Goal: Task Accomplishment & Management: Complete application form

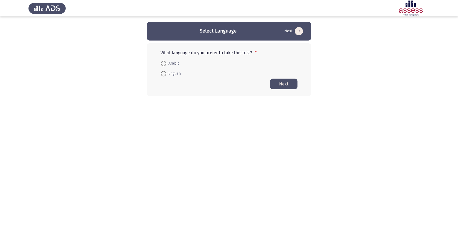
click at [176, 62] on span "Arabic" at bounding box center [172, 63] width 13 height 7
click at [166, 62] on input "Arabic" at bounding box center [163, 63] width 5 height 5
radio input "true"
click at [291, 81] on button "Next" at bounding box center [283, 83] width 27 height 11
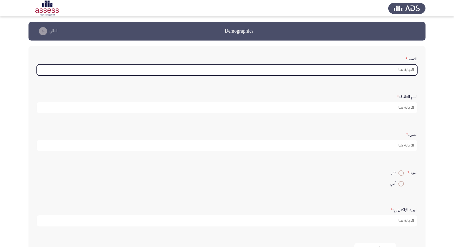
click at [410, 69] on input "الاسم: *" at bounding box center [227, 69] width 381 height 11
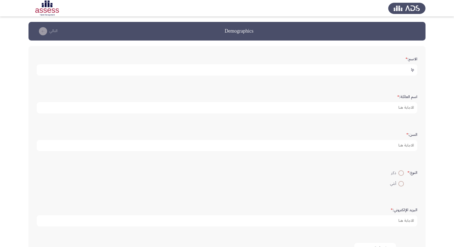
type input "l"
drag, startPoint x: 353, startPoint y: 68, endPoint x: 403, endPoint y: 69, distance: 50.2
click at [403, 69] on input "[PERSON_NAME] [PERSON_NAME]" at bounding box center [227, 69] width 381 height 11
type input "[PERSON_NAME]"
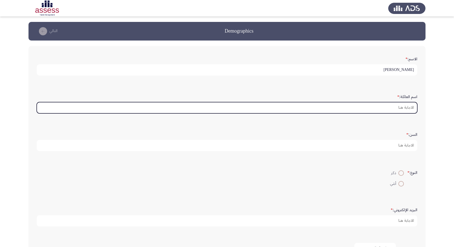
click at [401, 106] on input "اسم العائلة: *" at bounding box center [227, 107] width 381 height 11
paste input "[PERSON_NAME]"
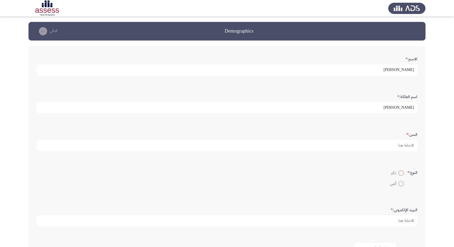
type input "[PERSON_NAME]"
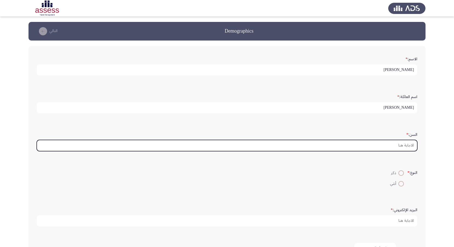
click at [373, 143] on input "السن: *" at bounding box center [227, 145] width 381 height 11
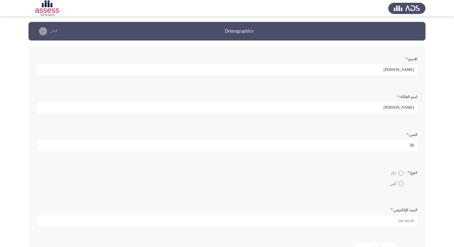
type input "36"
click at [399, 170] on span at bounding box center [401, 172] width 5 height 5
click at [399, 170] on input "ذكر" at bounding box center [401, 172] width 5 height 5
radio input "true"
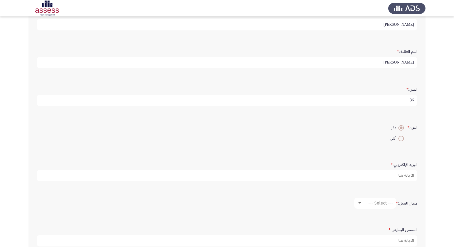
scroll to position [55, 0]
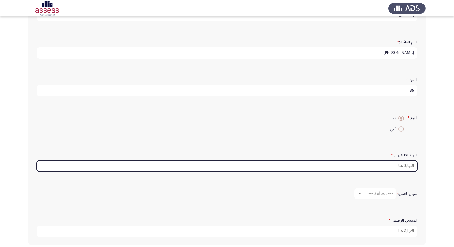
click at [321, 169] on input "البريد الإلكتروني: *" at bounding box center [227, 166] width 381 height 11
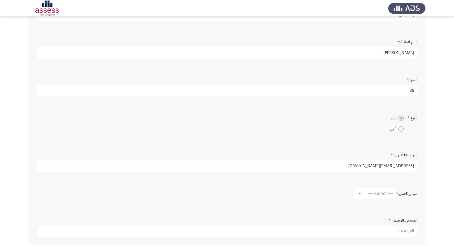
type input "[EMAIL_ADDRESS][DOMAIN_NAME]"
click at [365, 194] on div "--- Select ---" at bounding box center [377, 193] width 31 height 5
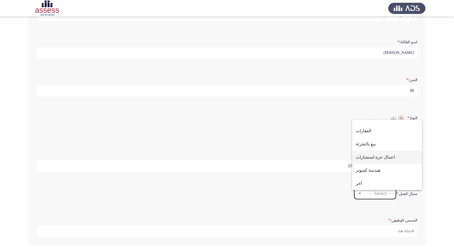
scroll to position [80, 0]
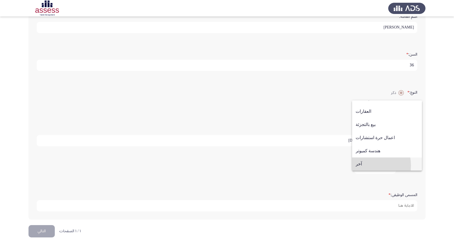
click at [368, 166] on span "آخر" at bounding box center [387, 164] width 63 height 13
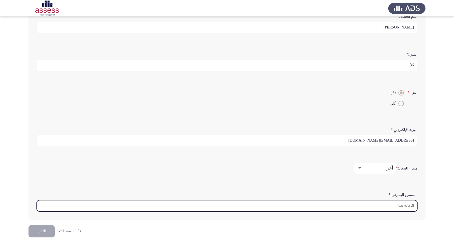
click at [385, 208] on input "المسمى الوظيفى: *" at bounding box center [227, 205] width 381 height 11
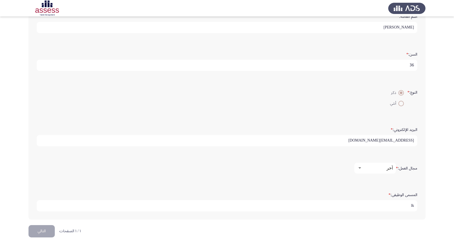
type input "l"
type input "منسق وثائق وتقارير"
click at [51, 230] on button "التالي" at bounding box center [42, 231] width 26 height 12
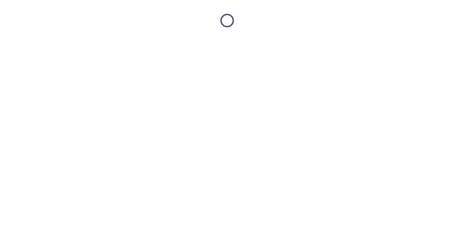
scroll to position [0, 0]
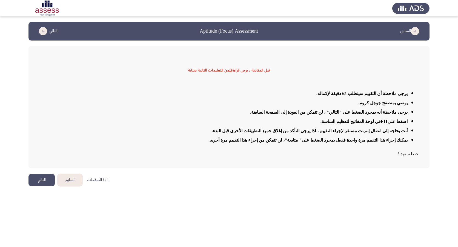
click at [43, 178] on button "التالي" at bounding box center [42, 180] width 26 height 12
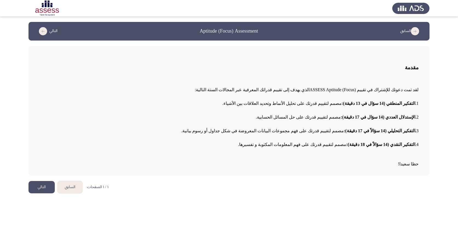
click at [39, 187] on button "التالي" at bounding box center [42, 187] width 26 height 12
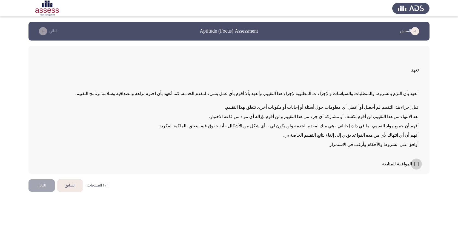
click at [416, 163] on span at bounding box center [416, 164] width 4 height 4
click at [416, 166] on input "الموافقة للمتابعة" at bounding box center [416, 166] width 0 height 0
checkbox input "true"
click at [46, 186] on button "التالي" at bounding box center [42, 186] width 26 height 12
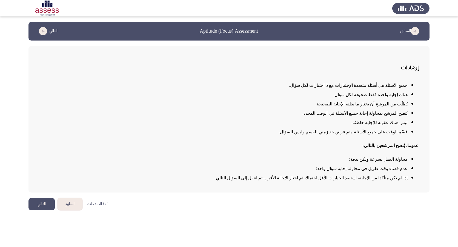
click at [40, 205] on button "التالي" at bounding box center [42, 204] width 26 height 12
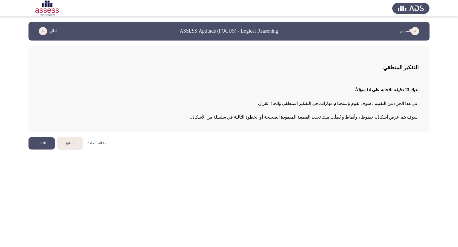
click at [34, 144] on button "التالي" at bounding box center [42, 143] width 26 height 12
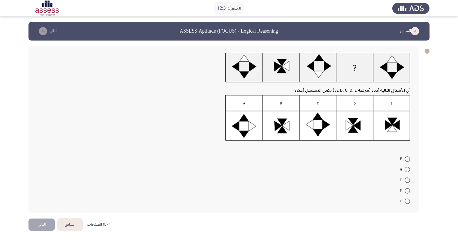
click at [406, 180] on span at bounding box center [407, 180] width 5 height 5
click at [406, 180] on input "D" at bounding box center [407, 180] width 5 height 5
radio input "true"
click at [46, 220] on button "التالي" at bounding box center [42, 224] width 26 height 12
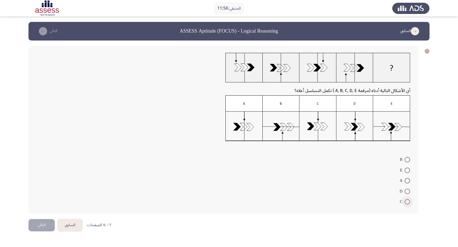
click at [408, 202] on span at bounding box center [407, 201] width 5 height 5
click at [408, 202] on input "C" at bounding box center [407, 201] width 5 height 5
radio input "true"
click at [53, 222] on button "التالي" at bounding box center [42, 225] width 26 height 12
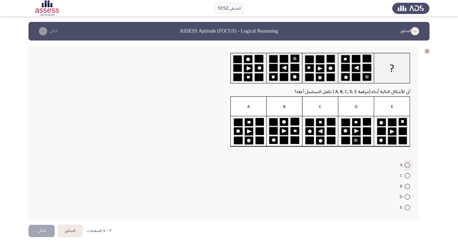
click at [410, 166] on span at bounding box center [407, 165] width 5 height 5
click at [410, 166] on input "A" at bounding box center [407, 165] width 5 height 5
radio input "true"
click at [39, 229] on button "التالي" at bounding box center [42, 230] width 26 height 12
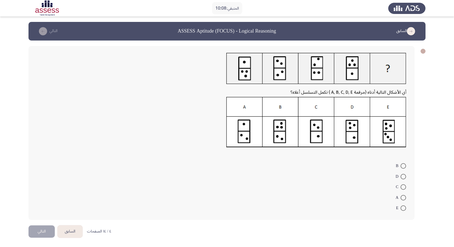
click at [396, 175] on span "D" at bounding box center [398, 177] width 5 height 7
click at [401, 175] on input "D" at bounding box center [403, 176] width 5 height 5
radio input "true"
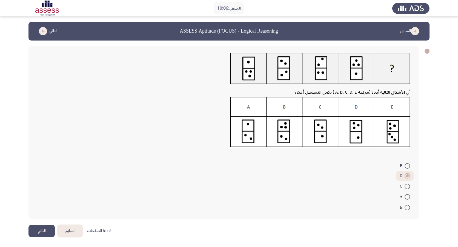
click at [43, 232] on button "التالي" at bounding box center [42, 231] width 26 height 12
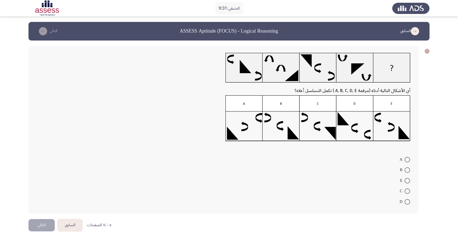
click at [406, 162] on span at bounding box center [407, 159] width 5 height 5
click at [406, 162] on input "A" at bounding box center [407, 159] width 5 height 5
radio input "true"
click at [45, 226] on button "التالي" at bounding box center [42, 224] width 26 height 12
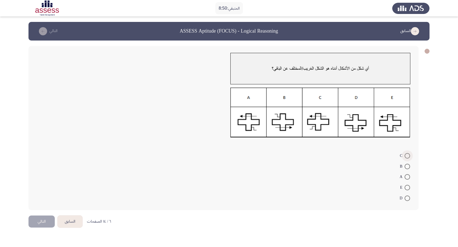
click at [406, 157] on span at bounding box center [407, 155] width 5 height 5
click at [406, 157] on input "C" at bounding box center [407, 155] width 5 height 5
radio input "true"
click at [38, 224] on button "التالي" at bounding box center [42, 221] width 26 height 12
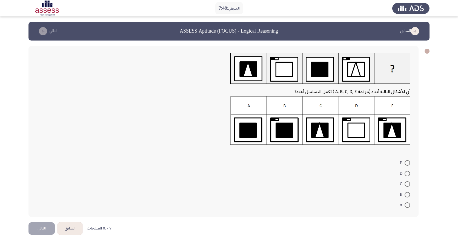
click at [409, 197] on span at bounding box center [407, 194] width 5 height 5
click at [409, 197] on input "B" at bounding box center [407, 194] width 5 height 5
radio input "true"
click at [42, 228] on button "التالي" at bounding box center [42, 228] width 26 height 12
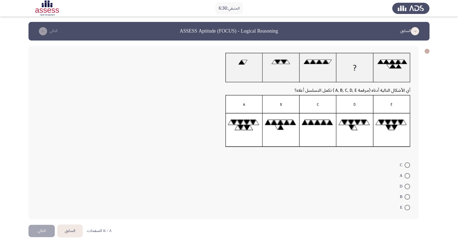
click at [407, 163] on span at bounding box center [407, 165] width 5 height 5
click at [407, 163] on input "C" at bounding box center [407, 165] width 5 height 5
radio input "true"
click at [48, 227] on button "التالي" at bounding box center [42, 230] width 26 height 12
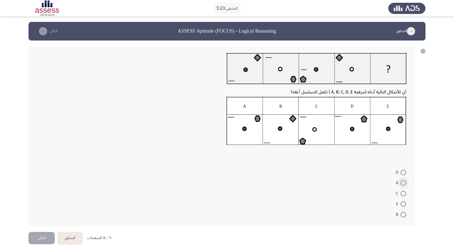
click at [405, 183] on span at bounding box center [403, 182] width 5 height 5
click at [405, 183] on input "A" at bounding box center [403, 182] width 5 height 5
radio input "true"
click at [401, 174] on span at bounding box center [403, 172] width 5 height 5
click at [401, 174] on input "D" at bounding box center [403, 172] width 5 height 5
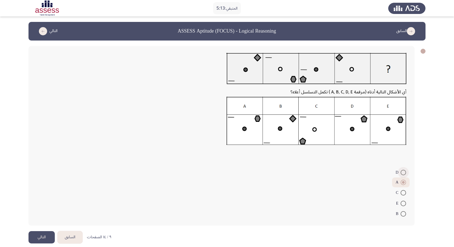
radio input "true"
click at [46, 237] on button "التالي" at bounding box center [42, 237] width 26 height 12
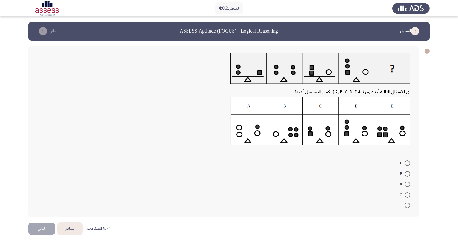
click at [410, 172] on span at bounding box center [407, 173] width 5 height 5
click at [410, 172] on input "B" at bounding box center [407, 173] width 5 height 5
radio input "true"
click at [41, 227] on button "التالي" at bounding box center [42, 228] width 26 height 12
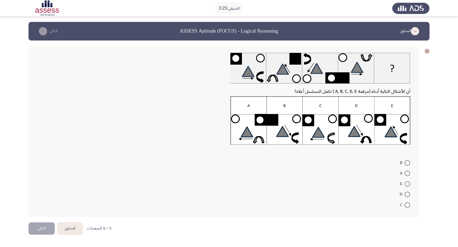
click at [407, 186] on span at bounding box center [407, 183] width 5 height 5
click at [407, 186] on input "E" at bounding box center [407, 183] width 5 height 5
radio input "true"
click at [42, 229] on button "التالي" at bounding box center [42, 228] width 26 height 12
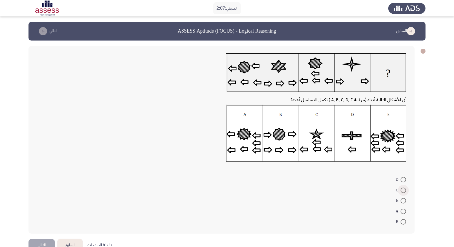
click at [403, 192] on span at bounding box center [403, 190] width 5 height 5
click at [403, 192] on input "C" at bounding box center [403, 190] width 5 height 5
radio input "true"
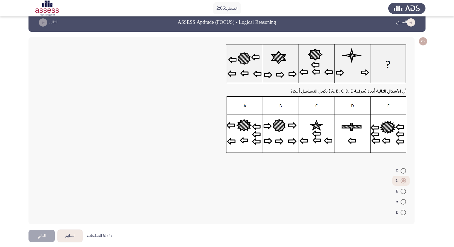
scroll to position [13, 0]
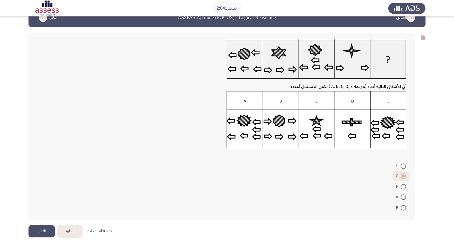
click at [39, 230] on button "التالي" at bounding box center [42, 231] width 26 height 12
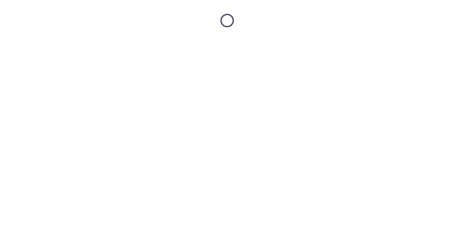
scroll to position [0, 0]
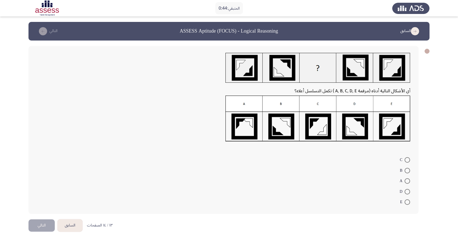
click at [406, 159] on span at bounding box center [407, 159] width 5 height 5
click at [406, 159] on input "C" at bounding box center [407, 159] width 5 height 5
radio input "true"
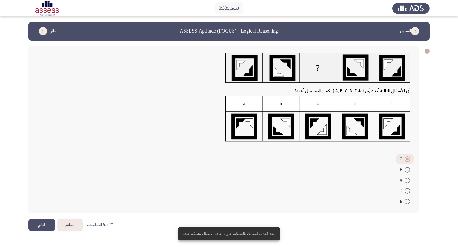
click at [50, 225] on button "التالي" at bounding box center [42, 225] width 26 height 12
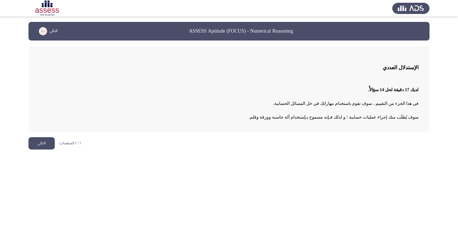
click at [37, 143] on button "التالي" at bounding box center [42, 143] width 26 height 12
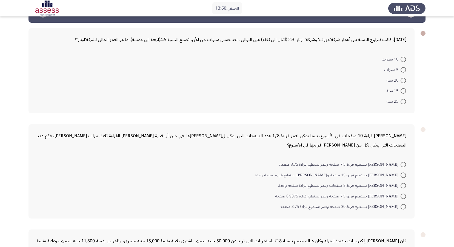
scroll to position [27, 0]
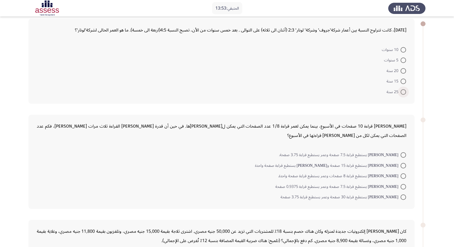
click at [405, 92] on span at bounding box center [403, 91] width 5 height 5
click at [405, 92] on input "25 سنة" at bounding box center [403, 91] width 5 height 5
radio input "true"
click at [402, 91] on span at bounding box center [403, 91] width 3 height 3
click at [402, 91] on input "25 سنة" at bounding box center [403, 91] width 5 height 5
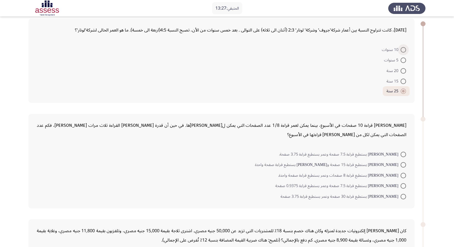
click at [403, 47] on span at bounding box center [403, 49] width 5 height 5
click at [403, 47] on input "10 سنوات" at bounding box center [403, 49] width 5 height 5
radio input "true"
click at [299, 147] on div "[PERSON_NAME] قراءة 10 صفحات في الأسبوع، بينما يمكن لعمر قراءة 1/8 عدد الصفحات …" at bounding box center [222, 161] width 386 height 95
click at [403, 197] on span at bounding box center [403, 197] width 0 height 0
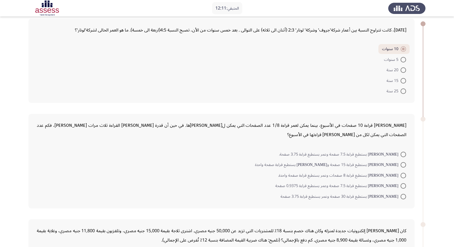
click at [403, 197] on input "[PERSON_NAME] يستطيع قراءة 30 صفحة وعمر يستطيع قراءة 3.75 صفحة" at bounding box center [403, 196] width 5 height 5
radio input "true"
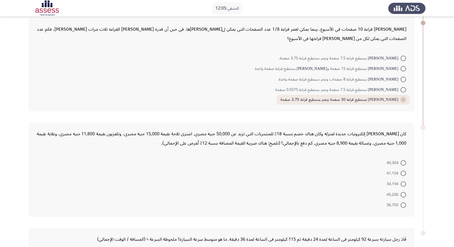
scroll to position [137, 0]
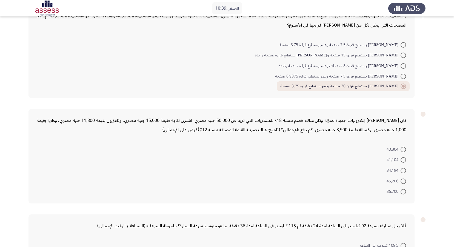
click at [400, 161] on span "41,104" at bounding box center [394, 160] width 14 height 7
click at [401, 161] on input "41,104" at bounding box center [403, 159] width 5 height 5
radio input "true"
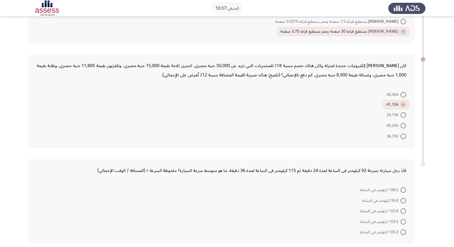
scroll to position [216, 0]
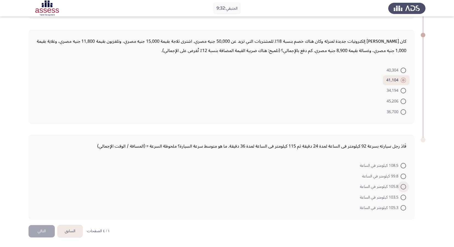
click at [400, 187] on span "105.8 كيلومتر في الساعة" at bounding box center [380, 187] width 41 height 7
click at [401, 187] on input "105.8 كيلومتر في الساعة" at bounding box center [403, 186] width 5 height 5
radio input "true"
click at [44, 228] on button "التالي" at bounding box center [42, 231] width 26 height 12
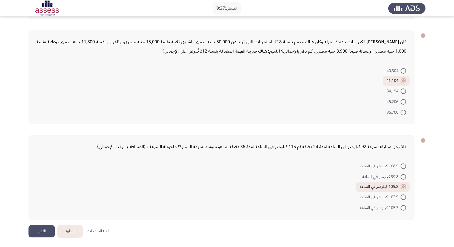
scroll to position [0, 0]
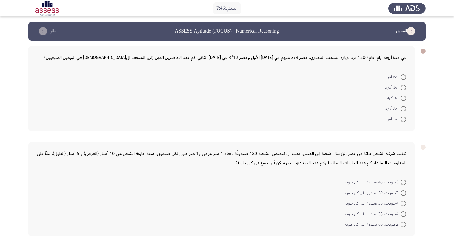
click at [405, 205] on span at bounding box center [403, 203] width 5 height 5
click at [405, 205] on input "4حاويات، 30 صندوق في كل حاوية" at bounding box center [403, 203] width 5 height 5
radio input "true"
click at [405, 78] on span at bounding box center [403, 77] width 5 height 5
click at [405, 78] on input "٧٥٠ أفراد" at bounding box center [403, 77] width 5 height 5
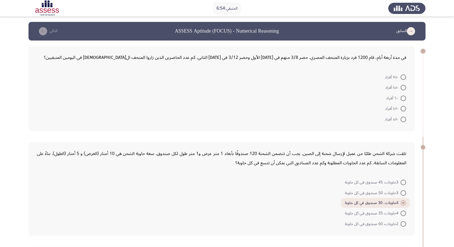
radio input "true"
click at [407, 88] on mat-radio-button "٤٥٠ أفراد" at bounding box center [396, 86] width 28 height 11
click at [405, 86] on span at bounding box center [403, 86] width 5 height 5
click at [405, 86] on input "٤٥٠ أفراد" at bounding box center [403, 86] width 5 height 5
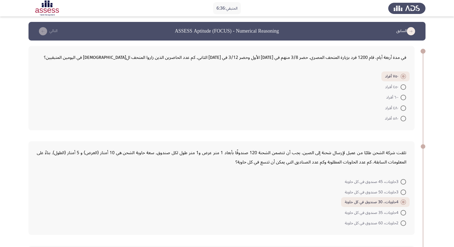
radio input "true"
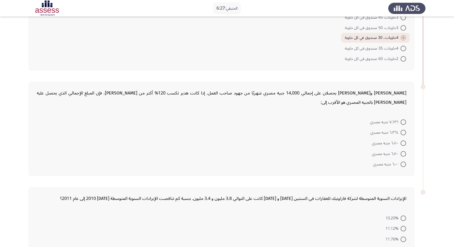
scroll to position [192, 0]
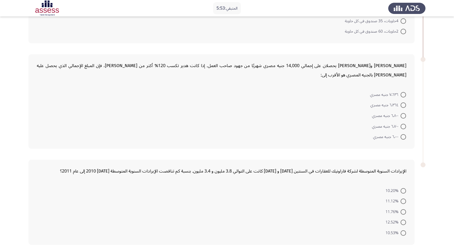
click at [400, 230] on span "10.53%" at bounding box center [393, 233] width 15 height 7
click at [401, 231] on input "10.53%" at bounding box center [403, 233] width 5 height 5
radio input "true"
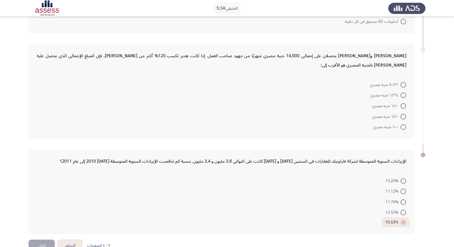
scroll to position [207, 0]
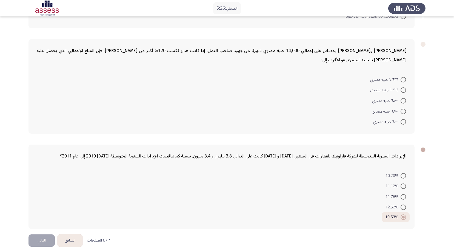
click at [402, 77] on span at bounding box center [403, 79] width 5 height 5
click at [402, 77] on input "٧٬٦٣٦ جنيه مصري" at bounding box center [403, 79] width 5 height 5
radio input "true"
click at [403, 119] on span at bounding box center [403, 121] width 5 height 5
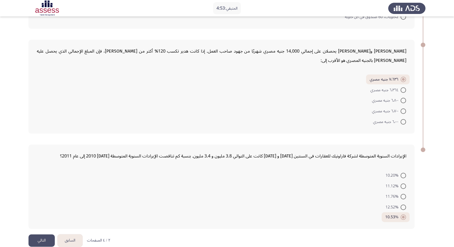
click at [403, 119] on input "٦٬٠٠٠ جنيه مصري" at bounding box center [403, 121] width 5 height 5
radio input "true"
click at [42, 235] on button "التالي" at bounding box center [42, 241] width 26 height 12
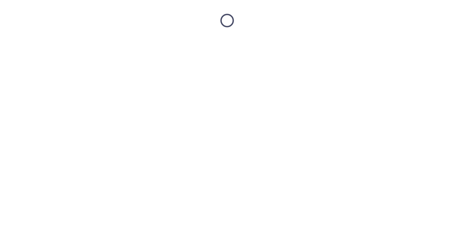
scroll to position [0, 0]
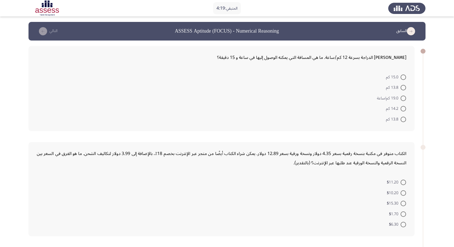
click at [404, 75] on span at bounding box center [403, 77] width 5 height 5
click at [404, 75] on input "15.0 كم" at bounding box center [403, 77] width 5 height 5
radio input "true"
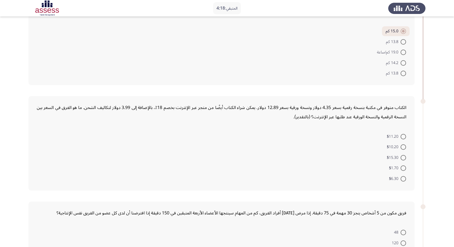
scroll to position [55, 0]
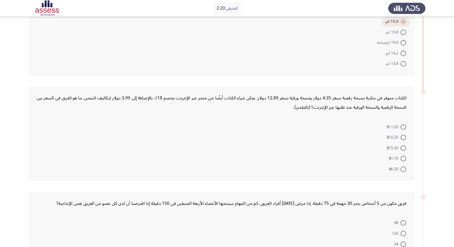
click at [402, 172] on label "$6.30" at bounding box center [397, 169] width 17 height 7
click at [402, 172] on input "$6.30" at bounding box center [403, 169] width 5 height 5
radio input "true"
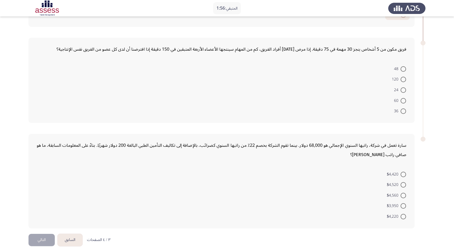
scroll to position [217, 0]
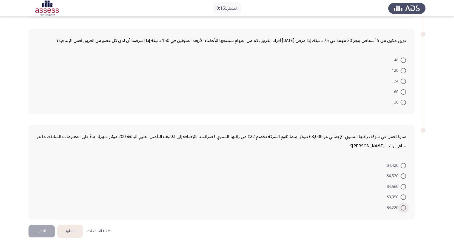
click at [404, 207] on span at bounding box center [403, 207] width 5 height 5
click at [404, 207] on input "$4,220" at bounding box center [403, 207] width 5 height 5
radio input "true"
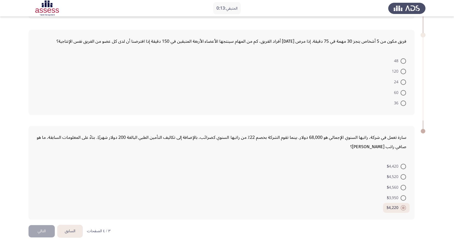
click at [404, 82] on span at bounding box center [403, 81] width 5 height 5
click at [404, 82] on input "24" at bounding box center [403, 81] width 5 height 5
radio input "true"
click at [39, 235] on button "التالي" at bounding box center [42, 231] width 26 height 12
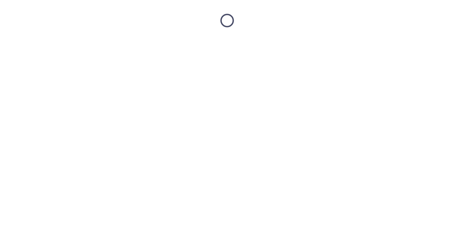
scroll to position [0, 0]
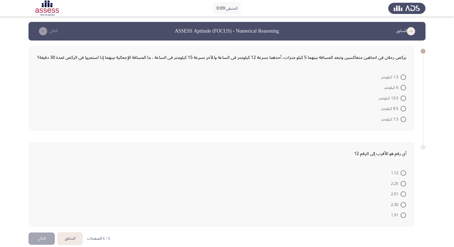
click at [402, 92] on mat-radio-button "6 كيلومتر" at bounding box center [395, 87] width 29 height 11
click at [405, 98] on span at bounding box center [403, 98] width 5 height 5
click at [405, 98] on input "13.5 كيلومتر" at bounding box center [403, 98] width 5 height 5
radio input "true"
click at [403, 182] on span at bounding box center [403, 182] width 5 height 5
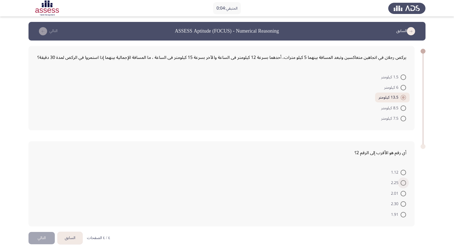
click at [403, 182] on input "2.25" at bounding box center [403, 182] width 5 height 5
radio input "true"
click at [31, 235] on button "التالي" at bounding box center [42, 237] width 26 height 12
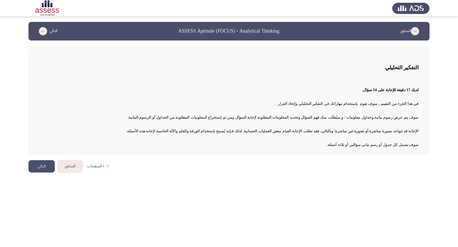
click at [42, 167] on button "التالي" at bounding box center [42, 166] width 26 height 12
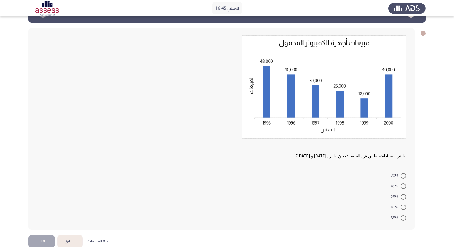
scroll to position [27, 0]
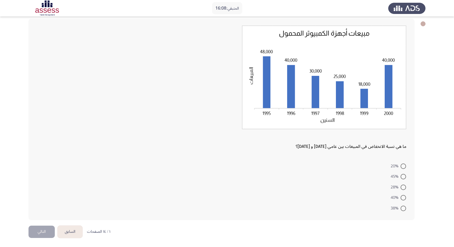
click at [407, 198] on mat-radio-button "40%" at bounding box center [398, 197] width 22 height 11
click at [406, 198] on mat-radio-button "40%" at bounding box center [398, 197] width 22 height 11
click at [397, 200] on span "40%" at bounding box center [396, 198] width 10 height 7
click at [401, 200] on input "40%" at bounding box center [403, 197] width 5 height 5
radio input "true"
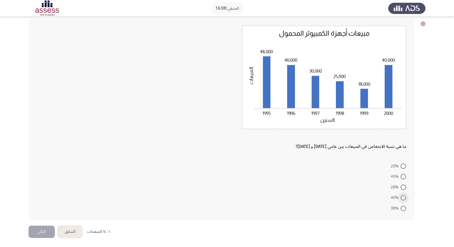
scroll to position [27, 0]
click at [37, 233] on button "التالي" at bounding box center [42, 231] width 26 height 12
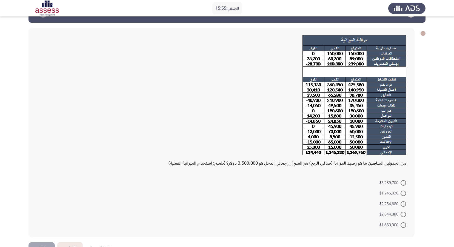
scroll to position [27, 0]
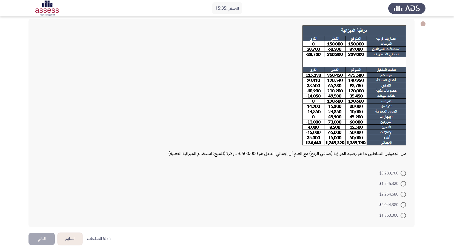
click at [405, 182] on span at bounding box center [403, 183] width 5 height 5
click at [405, 182] on input "$1,245,320" at bounding box center [403, 183] width 5 height 5
radio input "true"
click at [32, 236] on button "التالي" at bounding box center [42, 238] width 26 height 12
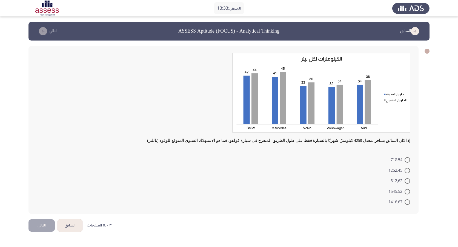
click at [410, 184] on mat-radio-button "612,62" at bounding box center [400, 181] width 27 height 11
click at [410, 183] on span at bounding box center [407, 180] width 5 height 5
click at [410, 183] on input "612,62" at bounding box center [407, 180] width 5 height 5
radio input "true"
click at [408, 174] on label "1252.45" at bounding box center [400, 170] width 22 height 7
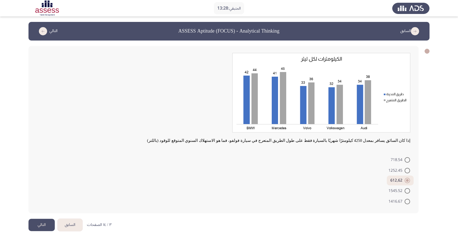
click at [408, 174] on input "1252.45" at bounding box center [407, 170] width 5 height 5
radio input "true"
click at [47, 226] on button "التالي" at bounding box center [42, 225] width 26 height 12
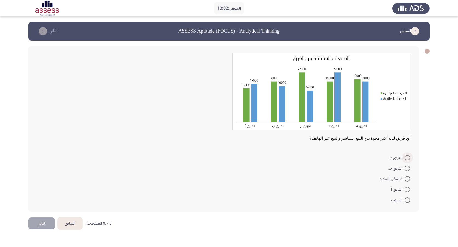
click at [407, 158] on span at bounding box center [407, 157] width 5 height 5
click at [407, 158] on input "الفريق ج" at bounding box center [407, 157] width 5 height 5
radio input "true"
click at [39, 222] on button "التالي" at bounding box center [42, 223] width 26 height 12
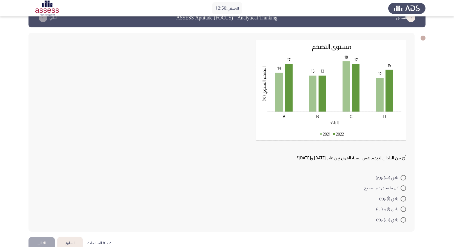
scroll to position [25, 0]
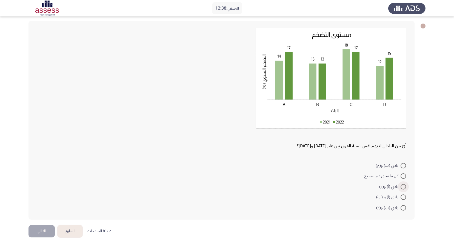
click at [403, 189] on span at bounding box center [403, 186] width 5 height 5
click at [403, 189] on input "بلدي (أ) و(د)" at bounding box center [403, 186] width 5 height 5
radio input "true"
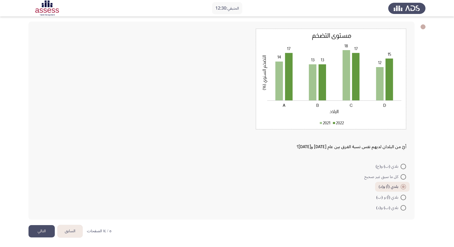
click at [45, 234] on button "التالي" at bounding box center [42, 231] width 26 height 12
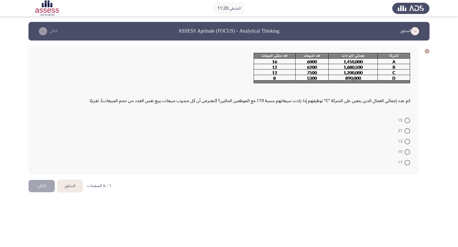
click at [405, 138] on label "13" at bounding box center [404, 141] width 12 height 7
click at [405, 139] on input "13" at bounding box center [407, 141] width 5 height 5
radio input "true"
click at [42, 184] on button "التالي" at bounding box center [42, 185] width 26 height 12
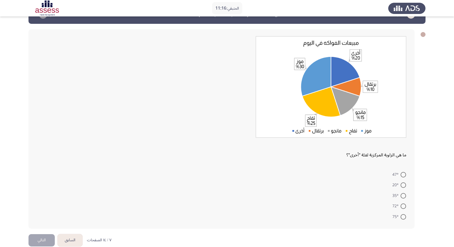
scroll to position [26, 0]
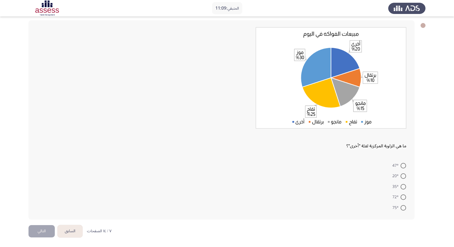
click at [75, 237] on button "السابق" at bounding box center [70, 231] width 25 height 12
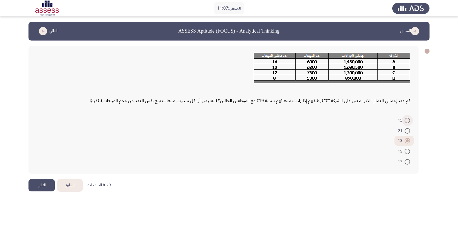
click at [409, 119] on span at bounding box center [407, 120] width 5 height 5
click at [409, 119] on input "15" at bounding box center [407, 120] width 5 height 5
radio input "true"
click at [42, 187] on button "التالي" at bounding box center [42, 185] width 26 height 12
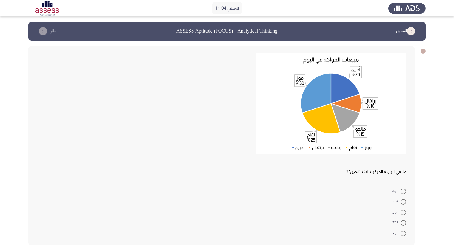
scroll to position [26, 0]
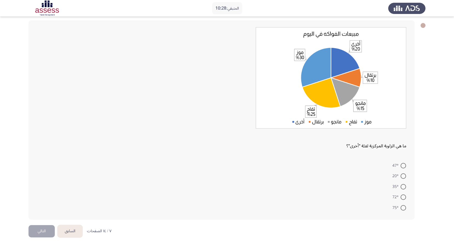
click at [405, 197] on span at bounding box center [403, 197] width 5 height 5
click at [405, 197] on input "72°" at bounding box center [403, 197] width 5 height 5
radio input "true"
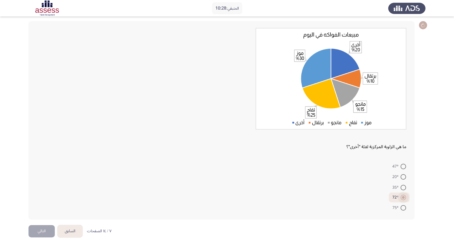
scroll to position [25, 0]
click at [46, 230] on button "التالي" at bounding box center [42, 231] width 26 height 12
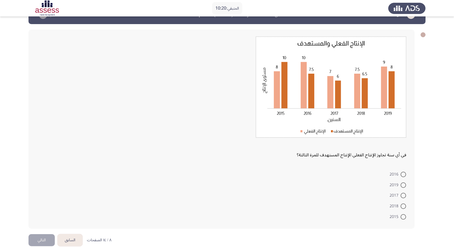
scroll to position [25, 0]
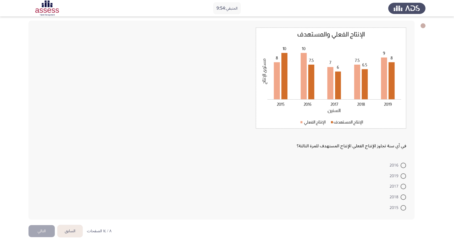
click at [403, 197] on span at bounding box center [403, 197] width 5 height 5
click at [403, 197] on input "2018" at bounding box center [403, 197] width 5 height 5
radio input "true"
click at [44, 234] on button "التالي" at bounding box center [42, 231] width 26 height 12
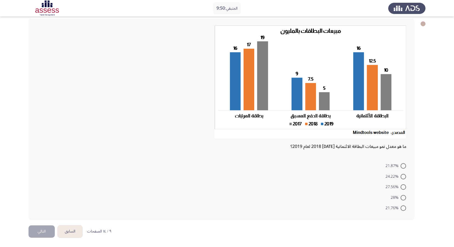
scroll to position [28, 0]
click at [403, 199] on span at bounding box center [403, 197] width 5 height 5
click at [403, 199] on input "28%" at bounding box center [403, 197] width 5 height 5
radio input "true"
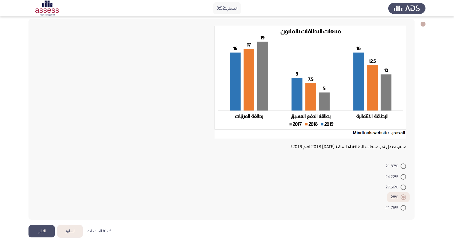
click at [39, 230] on button "التالي" at bounding box center [42, 231] width 26 height 12
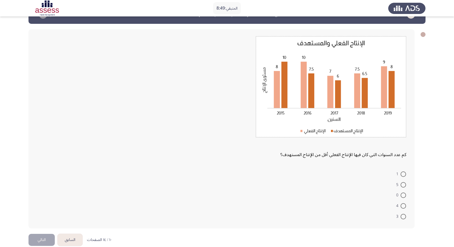
scroll to position [25, 0]
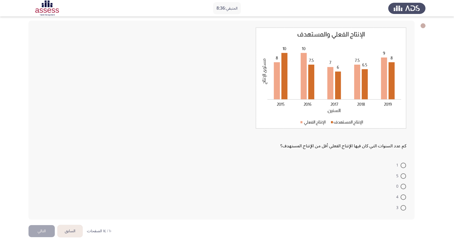
click at [403, 164] on span at bounding box center [403, 165] width 5 height 5
click at [403, 164] on input "1" at bounding box center [403, 165] width 5 height 5
radio input "true"
click at [48, 229] on button "التالي" at bounding box center [42, 231] width 26 height 12
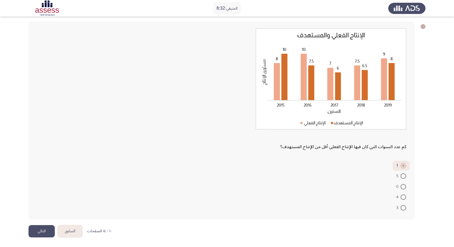
scroll to position [0, 0]
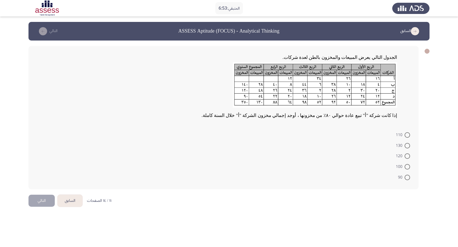
click at [403, 130] on mat-radio-button "110" at bounding box center [403, 135] width 21 height 11
click at [400, 141] on mat-radio-button "130" at bounding box center [403, 145] width 21 height 11
click at [406, 134] on span at bounding box center [407, 134] width 5 height 5
click at [406, 134] on input "110" at bounding box center [407, 134] width 5 height 5
radio input "true"
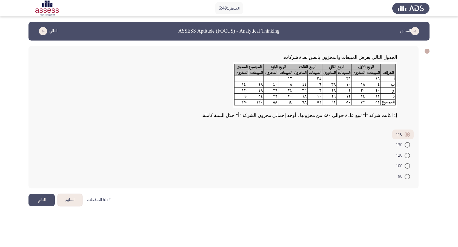
click at [47, 202] on button "التالي" at bounding box center [42, 200] width 26 height 12
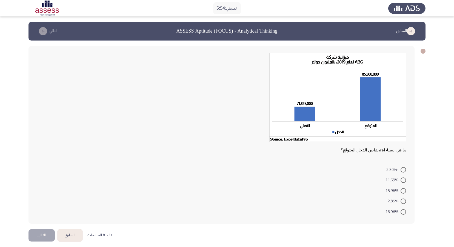
click at [404, 191] on span at bounding box center [403, 190] width 5 height 5
click at [404, 191] on input "15.96%" at bounding box center [403, 190] width 5 height 5
radio input "true"
click at [40, 236] on button "التالي" at bounding box center [42, 235] width 26 height 12
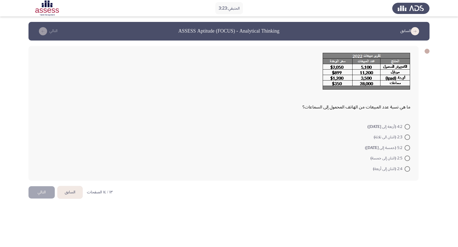
click at [408, 147] on span at bounding box center [407, 147] width 5 height 5
click at [408, 147] on input "5:2 (خمسة إلى [DATE])" at bounding box center [407, 147] width 5 height 5
radio input "true"
click at [32, 192] on button "التالي" at bounding box center [42, 192] width 26 height 12
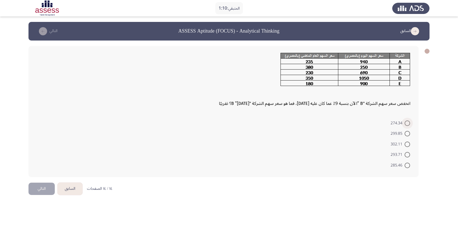
click at [408, 123] on span at bounding box center [408, 123] width 0 height 0
click at [408, 123] on input "274.34" at bounding box center [407, 123] width 5 height 5
radio input "true"
click at [41, 190] on button "التالي" at bounding box center [42, 188] width 26 height 12
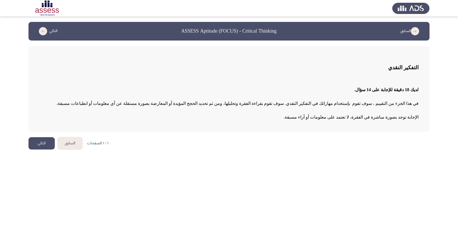
click at [44, 146] on button "التالي" at bounding box center [42, 143] width 26 height 12
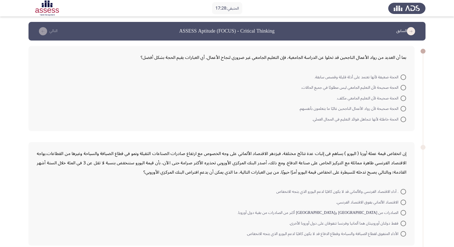
click at [404, 118] on span at bounding box center [403, 119] width 5 height 5
click at [404, 118] on input "الحجة خاطئة لأنها تتجاهل فوائد التعليم في المجال العملي." at bounding box center [403, 119] width 5 height 5
radio input "true"
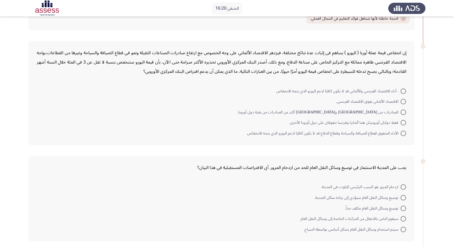
scroll to position [110, 0]
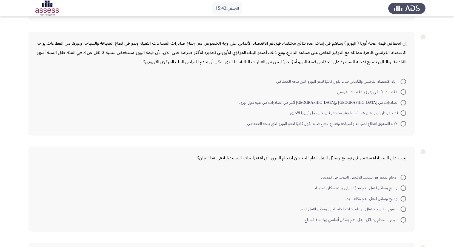
click at [402, 210] on span at bounding box center [403, 209] width 5 height 5
click at [402, 210] on input "سيقوم الناس بالانتقال من المركبات الخاصة إلى وسائل النقل العام." at bounding box center [403, 209] width 5 height 5
radio input "true"
click at [402, 103] on span at bounding box center [403, 102] width 5 height 5
click at [402, 103] on input "الصادرات من [GEOGRAPHIC_DATA] و[GEOGRAPHIC_DATA] أكثر من الصادرات من بقية دول أ…" at bounding box center [403, 102] width 5 height 5
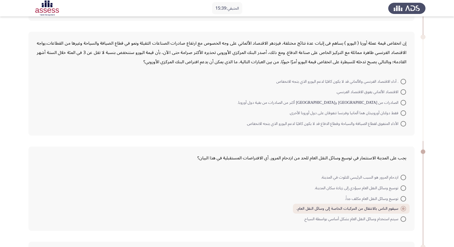
radio input "true"
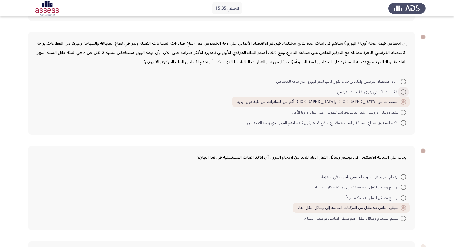
click at [403, 92] on span at bounding box center [403, 91] width 5 height 5
click at [403, 92] on input "الاقتصاد الألماني يفوق الاقتصاد الفرنسي." at bounding box center [403, 91] width 5 height 5
radio input "true"
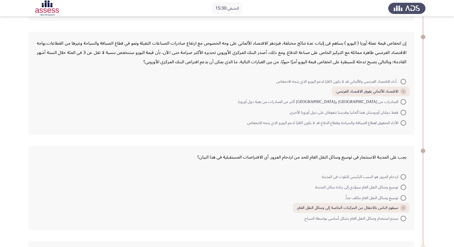
click at [402, 122] on span at bounding box center [403, 122] width 5 height 5
click at [402, 122] on input "الأداء المتفوق لقطاع الضيافة والسياحة وقطاع الدفاع قد لا يكون كافيًا لدعم اليور…" at bounding box center [403, 122] width 5 height 5
radio input "true"
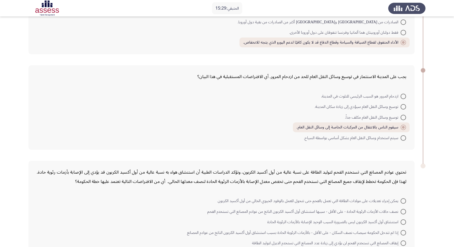
scroll to position [226, 0]
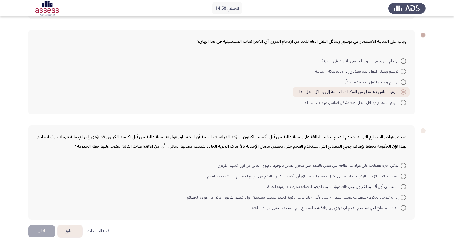
click at [399, 171] on mat-radio-button "نصف حالات الأزمات الرئوية الحادة - على الأقل - سببها استنشاق أول أكسيد الكربون …" at bounding box center [307, 176] width 206 height 11
click at [405, 167] on span at bounding box center [403, 165] width 5 height 5
click at [405, 167] on input "يمكن إجراء تعديلات على مولدات الطاقة التي تعمل بالفحم حتى تتحول للعمل بالوقود ا…" at bounding box center [403, 165] width 5 height 5
radio input "true"
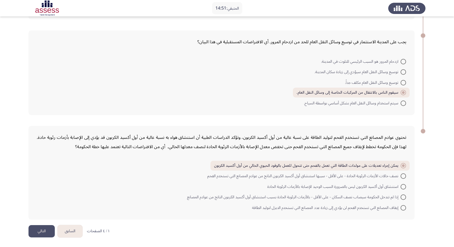
click at [46, 231] on button "التالي" at bounding box center [42, 231] width 26 height 12
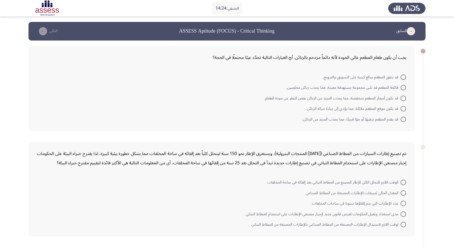
click at [404, 75] on span at bounding box center [403, 77] width 5 height 5
click at [404, 75] on input "قد ينفق المطعم مبالغ كبيرة على التسويق والترويج." at bounding box center [403, 77] width 5 height 5
radio input "true"
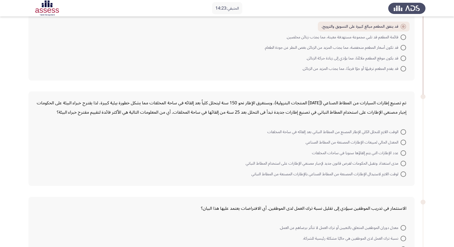
scroll to position [55, 0]
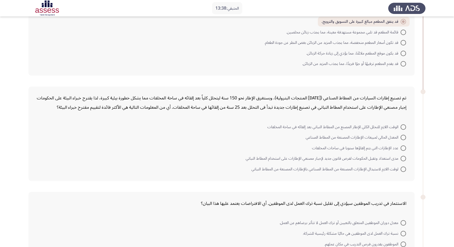
click at [406, 158] on mat-radio-button "مدى استعداد وتقبل الحكومات لفرض قانون جديد لإجبار مصنعي الإطارات على استخدام ال…" at bounding box center [325, 158] width 167 height 11
click at [401, 159] on span at bounding box center [403, 158] width 5 height 5
click at [401, 159] on input "مدى استعداد وتقبل الحكومات لفرض قانون جديد لإجبار مصنعي الإطارات على استخدام ال…" at bounding box center [403, 158] width 5 height 5
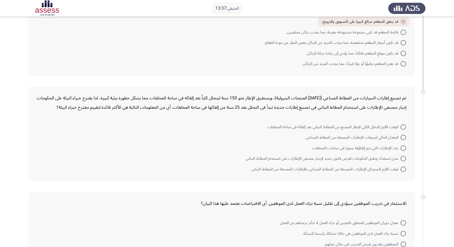
radio input "true"
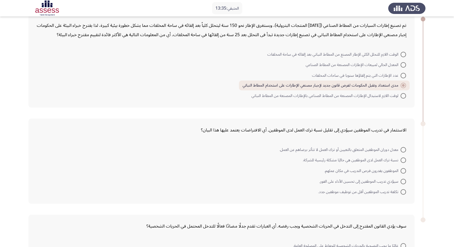
scroll to position [137, 0]
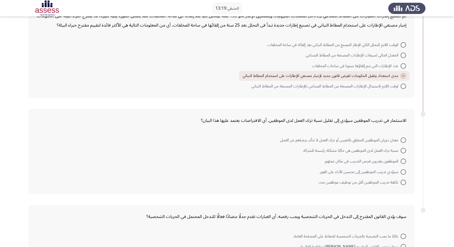
click at [404, 160] on span at bounding box center [403, 161] width 5 height 5
click at [404, 160] on input "الموظفون يقدرون فرص التدريب في مكان عملهم." at bounding box center [403, 161] width 5 height 5
radio input "true"
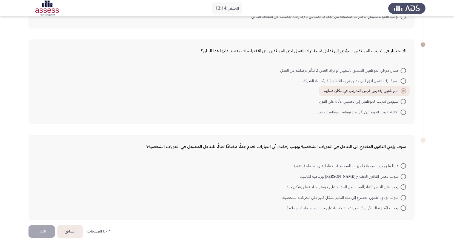
scroll to position [207, 0]
click at [404, 188] on span at bounding box center [403, 186] width 5 height 5
click at [404, 188] on input "يجب على الناس الثقة بالسياسيين للحفاظ على ديمقراطية تعمل بشكل جيد." at bounding box center [403, 186] width 5 height 5
radio input "true"
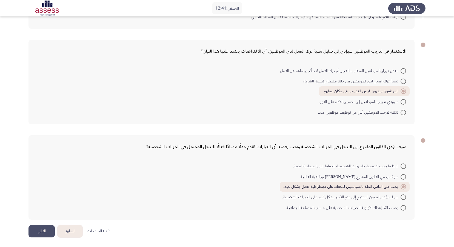
click at [46, 235] on button "التالي" at bounding box center [42, 231] width 26 height 12
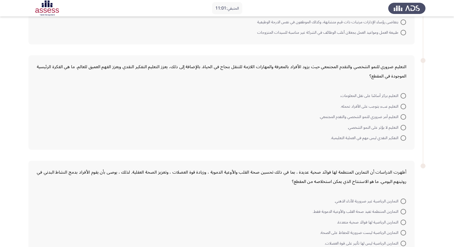
scroll to position [224, 0]
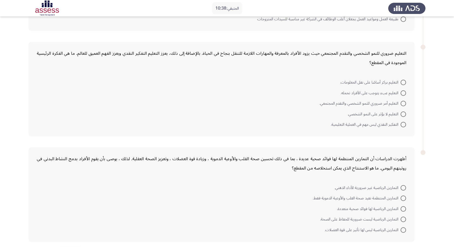
click at [405, 104] on span at bounding box center [403, 103] width 5 height 5
click at [405, 104] on input "التعليم أمر ضروري للنمو الشخصي والتقدم المجتمعي." at bounding box center [403, 103] width 5 height 5
radio input "true"
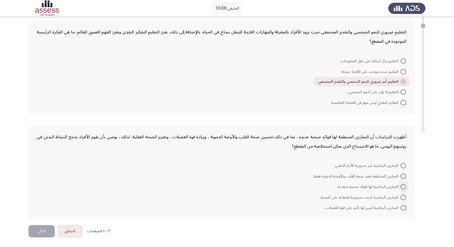
click at [404, 188] on span at bounding box center [403, 186] width 5 height 5
click at [404, 188] on input "التمارين الرياضية لها فوائد صحية متعددة." at bounding box center [403, 186] width 5 height 5
radio input "true"
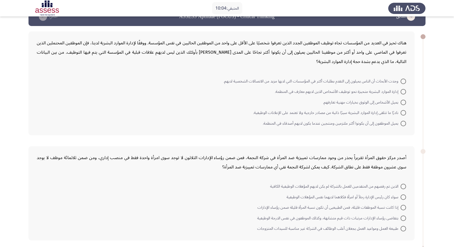
scroll to position [27, 0]
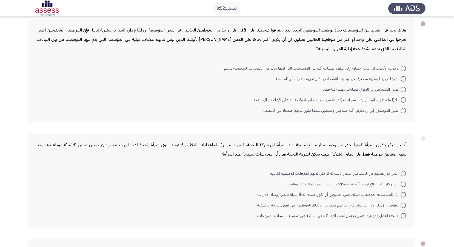
click at [401, 99] on span at bounding box center [403, 99] width 5 height 5
click at [401, 99] on input "نادرًا ما تتلقى إدارة الموارد البشرية سيرًا ذاتية من مصادر خارجية ولا تعتمد على…" at bounding box center [403, 99] width 5 height 5
radio input "true"
click at [403, 69] on span at bounding box center [403, 68] width 5 height 5
click at [403, 69] on input "وجدت الأبحاث أن الناس يميلون إلى التقدم بطلبات أكثر في المؤسسات التي لديها مزيد…" at bounding box center [403, 68] width 5 height 5
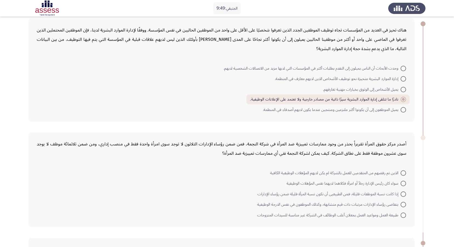
radio input "true"
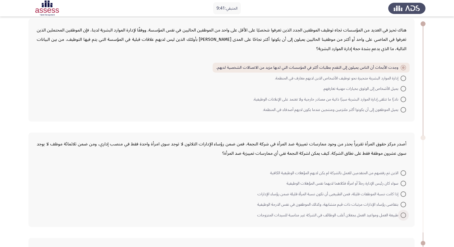
click at [404, 216] on span at bounding box center [403, 215] width 5 height 5
click at [404, 216] on input "طبيعة العمل ومواعيد العمل يجعلان أغلب الوظائف في الشركة غير مناسبة للسيدات المت…" at bounding box center [403, 215] width 5 height 5
radio input "true"
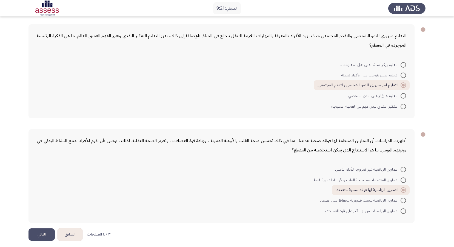
scroll to position [244, 0]
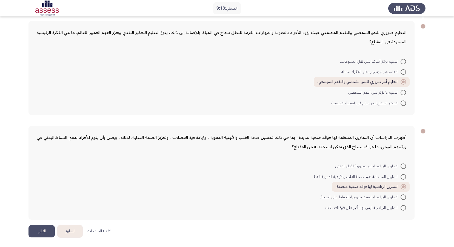
click at [38, 235] on button "التالي" at bounding box center [42, 231] width 26 height 12
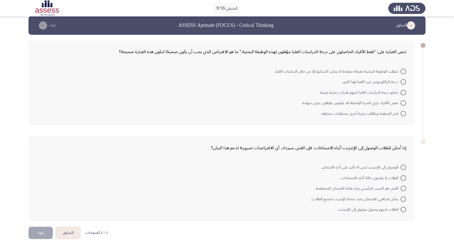
scroll to position [7, 0]
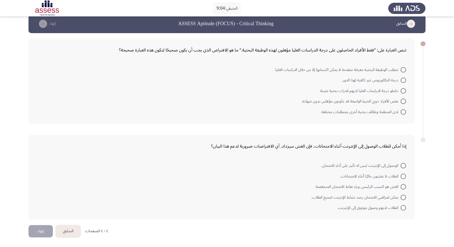
click at [408, 74] on mat-radio-button "تتطلب الوظيفة البحثية معرفة متقدمة لا يمكن اكتسابها إلا من خلال الدراسات العليا." at bounding box center [340, 69] width 139 height 11
click at [406, 71] on span at bounding box center [403, 69] width 5 height 5
click at [406, 71] on input "تتطلب الوظيفة البحثية معرفة متقدمة لا يمكن اكتسابها إلا من خلال الدراسات العليا." at bounding box center [403, 69] width 5 height 5
radio input "true"
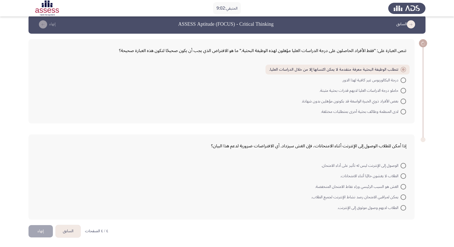
scroll to position [7, 0]
click at [402, 178] on span at bounding box center [403, 176] width 5 height 5
click at [402, 178] on input "الطلاب لا يغشون حاليًا أثناء الامتحانات." at bounding box center [403, 176] width 5 height 5
radio input "true"
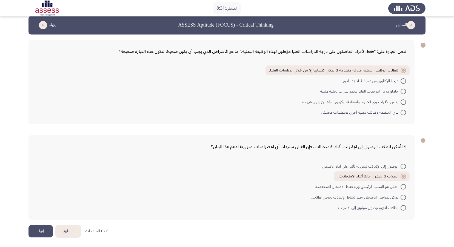
click at [45, 232] on button "إنهاء" at bounding box center [41, 231] width 24 height 12
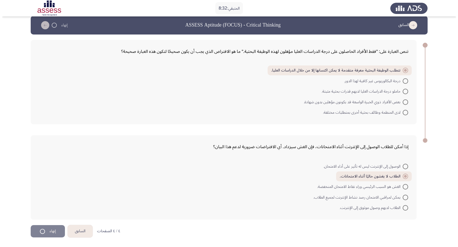
scroll to position [0, 0]
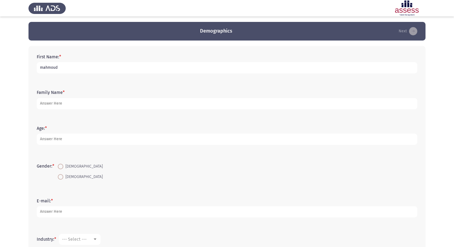
type input "mahmoud"
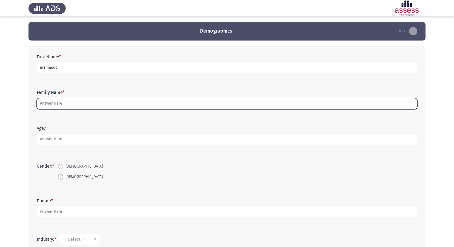
click at [48, 103] on input "Family Name *" at bounding box center [227, 103] width 381 height 11
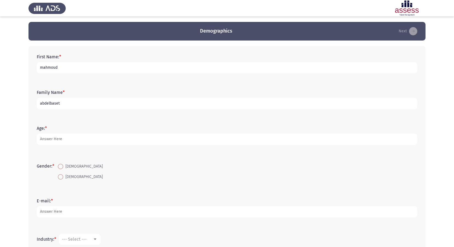
type input "abdelbaset"
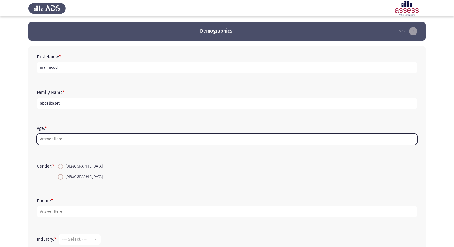
click at [75, 141] on input "Age: *" at bounding box center [227, 139] width 381 height 11
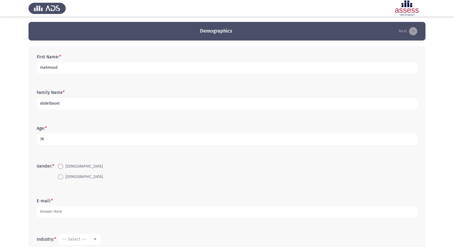
type input "36"
click at [65, 167] on span "Male" at bounding box center [82, 166] width 39 height 7
click at [63, 167] on input "Male" at bounding box center [60, 166] width 5 height 5
radio input "true"
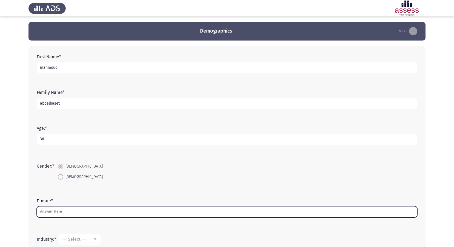
click at [67, 211] on input "E-mail: *" at bounding box center [227, 211] width 381 height 11
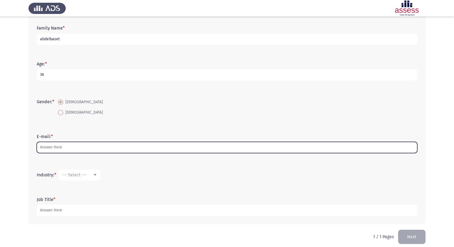
scroll to position [69, 0]
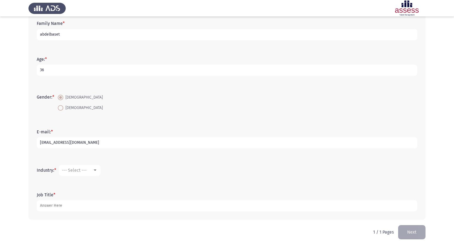
type input "[EMAIL_ADDRESS][DOMAIN_NAME]"
click at [96, 172] on div at bounding box center [95, 170] width 5 height 4
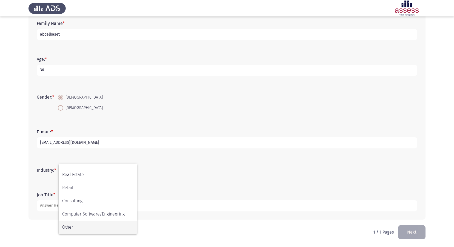
click at [64, 230] on span "Other" at bounding box center [97, 227] width 71 height 13
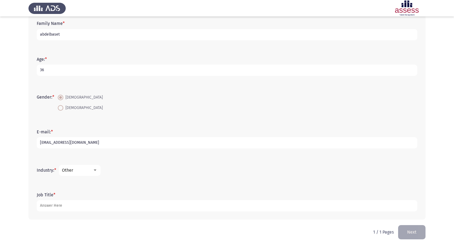
click at [88, 175] on mat-select "Other" at bounding box center [80, 170] width 42 height 11
click at [93, 171] on div "Other" at bounding box center [77, 170] width 31 height 5
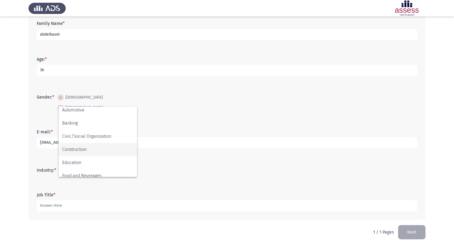
click at [99, 147] on span "Construction" at bounding box center [97, 149] width 71 height 13
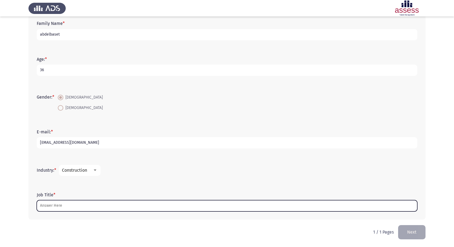
click at [115, 205] on input "Job Title *" at bounding box center [227, 205] width 381 height 11
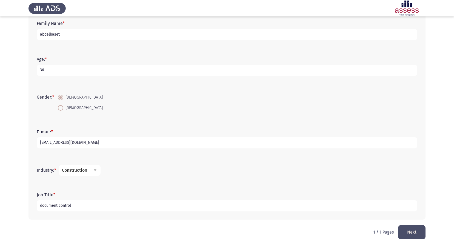
click at [115, 205] on input "document control" at bounding box center [227, 205] width 381 height 11
type input "document control"
click at [409, 233] on button "Next" at bounding box center [411, 232] width 27 height 14
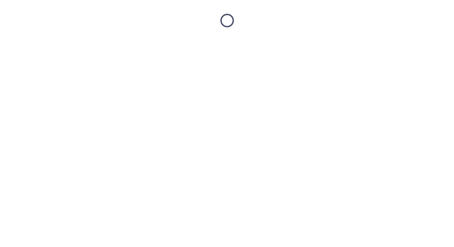
scroll to position [0, 0]
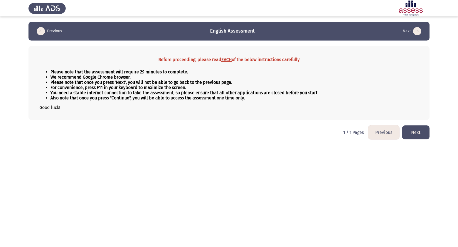
click at [422, 134] on button "Next" at bounding box center [415, 133] width 27 height 14
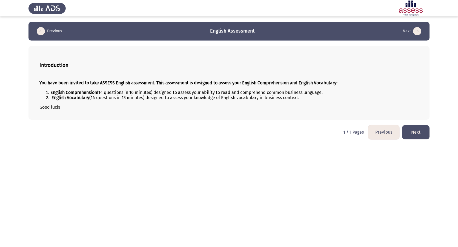
click at [430, 135] on html "Previous English Assessment Next Introduction You have been invited to take ASS…" at bounding box center [229, 72] width 458 height 145
click at [429, 135] on button "Next" at bounding box center [415, 132] width 27 height 14
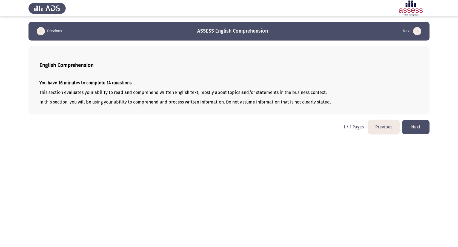
click at [417, 123] on button "Next" at bounding box center [415, 127] width 27 height 14
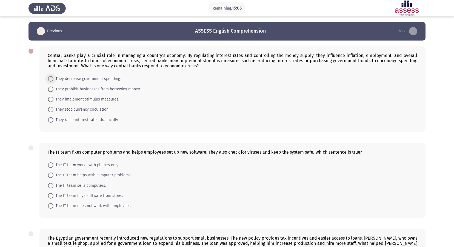
click at [49, 78] on span at bounding box center [50, 78] width 5 height 5
click at [49, 78] on input "They decrease government spending." at bounding box center [50, 78] width 5 height 5
radio input "true"
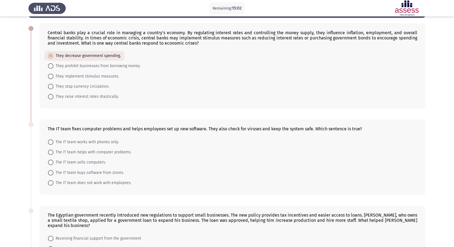
scroll to position [55, 0]
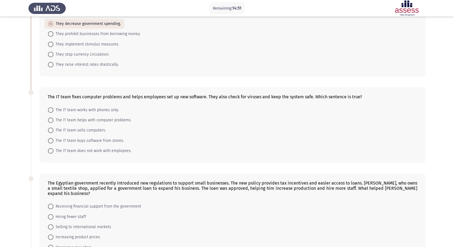
click at [51, 121] on span at bounding box center [50, 120] width 5 height 5
click at [51, 121] on input "The IT team helps with computer problems." at bounding box center [50, 120] width 5 height 5
radio input "true"
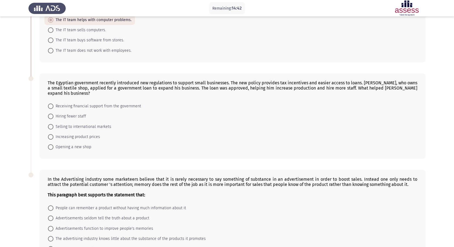
scroll to position [164, 0]
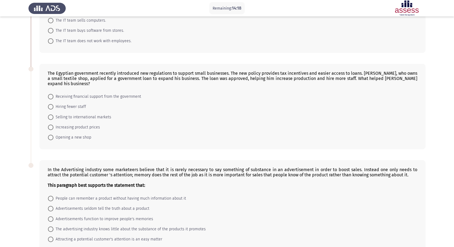
click at [51, 93] on label "Receiving financial support from the government" at bounding box center [94, 96] width 93 height 7
click at [51, 94] on input "Receiving financial support from the government" at bounding box center [50, 96] width 5 height 5
radio input "true"
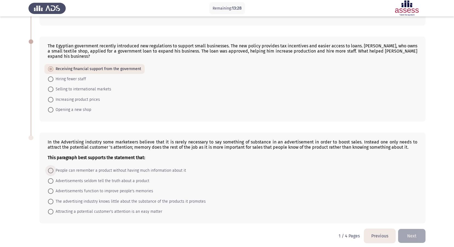
click at [49, 172] on span at bounding box center [50, 170] width 5 height 5
click at [49, 172] on input "People can remember a product without having much information about it" at bounding box center [50, 170] width 5 height 5
radio input "true"
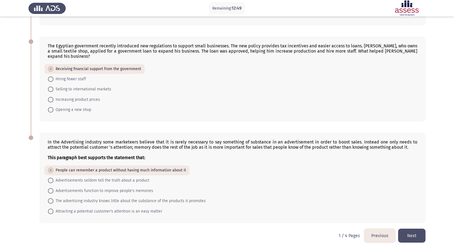
click at [411, 233] on button "Next" at bounding box center [411, 236] width 27 height 14
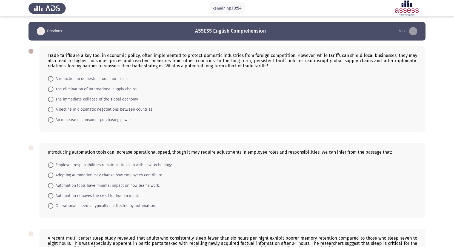
click at [52, 100] on span at bounding box center [50, 99] width 5 height 5
click at [52, 100] on input "The immediate collapse of the global economy" at bounding box center [50, 99] width 5 height 5
radio input "true"
click at [52, 175] on span at bounding box center [50, 174] width 5 height 5
click at [52, 175] on input "Adopting automation may change how employees contribute." at bounding box center [50, 174] width 5 height 5
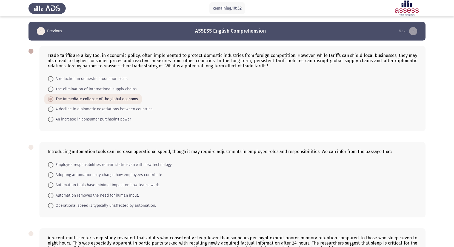
radio input "true"
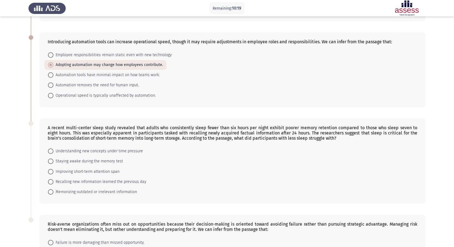
scroll to position [110, 0]
click at [55, 173] on span "Improving short-term attention span" at bounding box center [86, 172] width 66 height 7
click at [53, 173] on input "Improving short-term attention span" at bounding box center [50, 171] width 5 height 5
radio input "true"
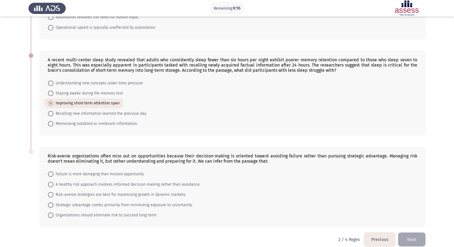
scroll to position [185, 0]
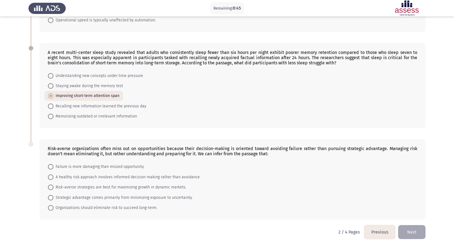
click at [51, 177] on span at bounding box center [50, 177] width 5 height 5
click at [51, 177] on input "A healthy risk approach involves informed decision-making rather than avoidance." at bounding box center [50, 177] width 5 height 5
radio input "true"
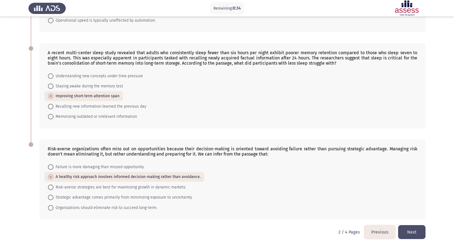
click at [414, 233] on button "Next" at bounding box center [411, 232] width 27 height 14
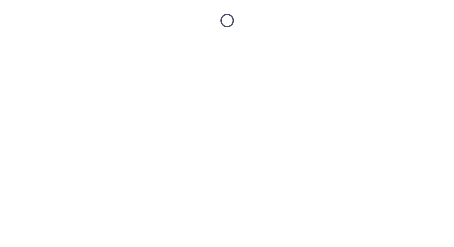
scroll to position [0, 0]
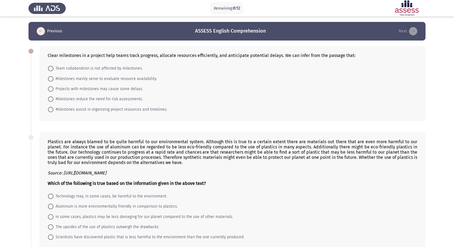
click at [59, 110] on span "Milestones assist in organizing project resources and timelines." at bounding box center [110, 109] width 114 height 7
click at [53, 110] on input "Milestones assist in organizing project resources and timelines." at bounding box center [50, 109] width 5 height 5
radio input "true"
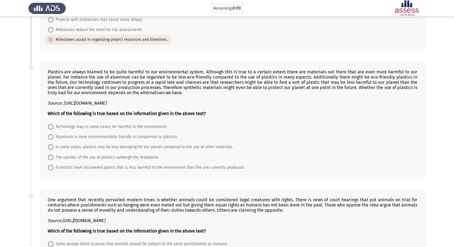
scroll to position [82, 0]
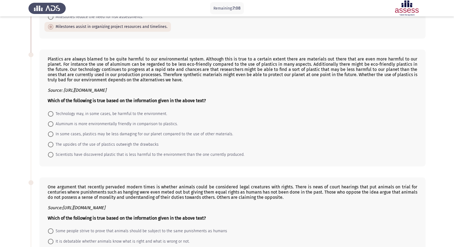
click at [53, 124] on span at bounding box center [50, 123] width 5 height 5
click at [53, 124] on input "Aluminum is more environmentally friendly in comparison to plastics." at bounding box center [50, 123] width 5 height 5
radio input "true"
click at [50, 154] on span at bounding box center [50, 154] width 5 height 5
click at [50, 154] on input "Scientists have discovered plastic that is less harmful to the environment than…" at bounding box center [50, 154] width 5 height 5
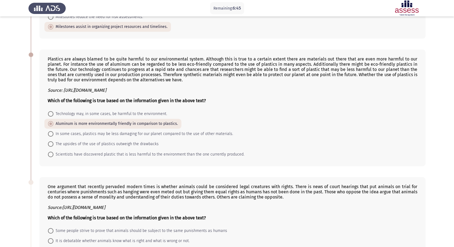
radio input "true"
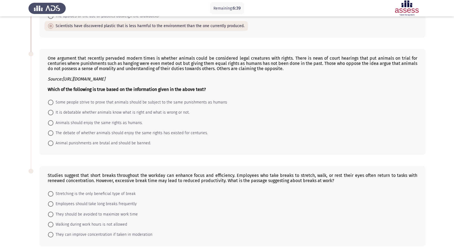
scroll to position [219, 0]
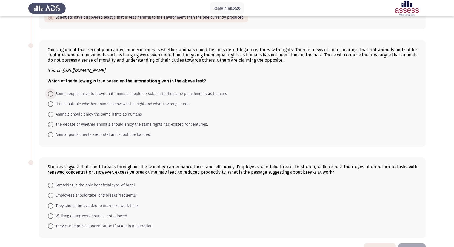
click at [60, 96] on span "Some people strive to prove that animals should be subject to the same punishme…" at bounding box center [140, 94] width 174 height 7
click at [53, 96] on input "Some people strive to prove that animals should be subject to the same punishme…" at bounding box center [50, 93] width 5 height 5
radio input "true"
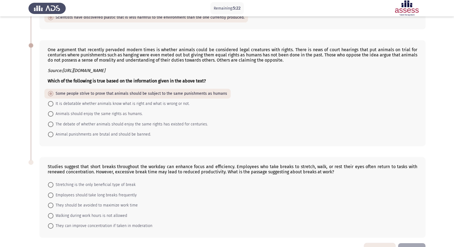
scroll to position [237, 0]
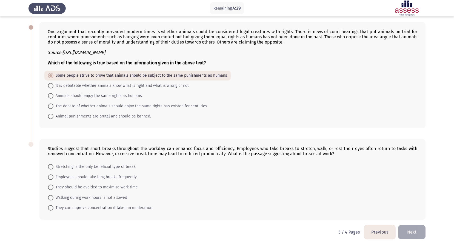
click at [49, 209] on span at bounding box center [50, 207] width 5 height 5
click at [49, 209] on input "They can improve concentration if taken in moderation" at bounding box center [50, 207] width 5 height 5
radio input "true"
click at [422, 236] on button "Next" at bounding box center [411, 232] width 27 height 14
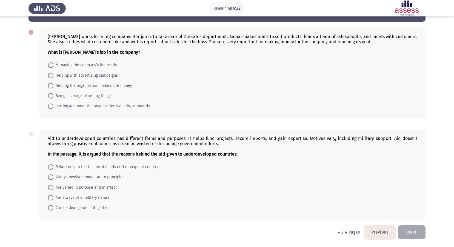
scroll to position [0, 0]
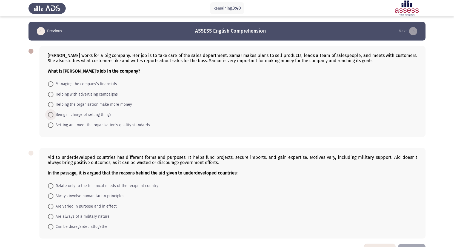
click at [64, 112] on span "Being in charge of selling things" at bounding box center [82, 115] width 58 height 7
click at [53, 112] on input "Being in charge of selling things" at bounding box center [50, 114] width 5 height 5
radio input "true"
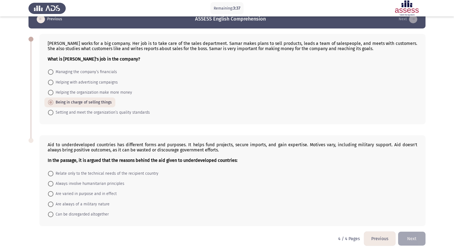
scroll to position [19, 0]
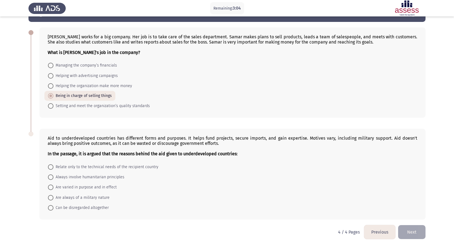
click at [76, 189] on span "Are varied in purpose and in effect" at bounding box center [84, 187] width 63 height 7
click at [53, 189] on input "Are varied in purpose and in effect" at bounding box center [50, 187] width 5 height 5
radio input "true"
click at [418, 235] on button "Next" at bounding box center [411, 232] width 27 height 14
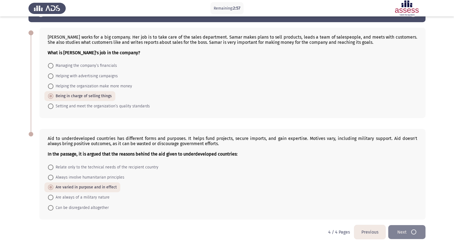
scroll to position [0, 0]
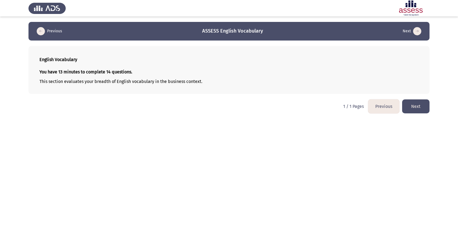
click at [411, 108] on button "Next" at bounding box center [415, 107] width 27 height 14
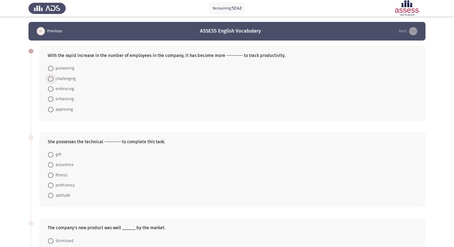
click at [70, 76] on span "challenging" at bounding box center [64, 79] width 22 height 7
click at [53, 76] on input "challenging" at bounding box center [50, 78] width 5 height 5
radio input "true"
click at [64, 184] on span "proficiency" at bounding box center [63, 185] width 21 height 7
click at [53, 184] on input "proficiency" at bounding box center [50, 185] width 5 height 5
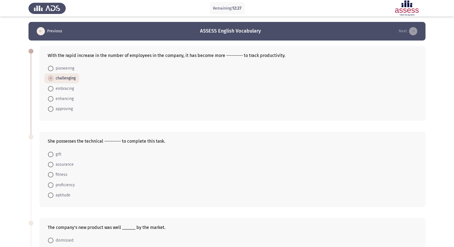
radio input "true"
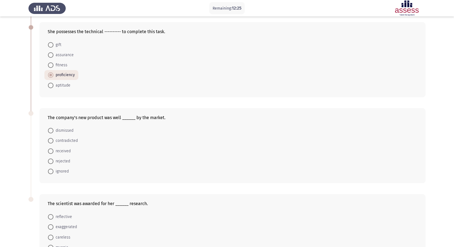
scroll to position [137, 0]
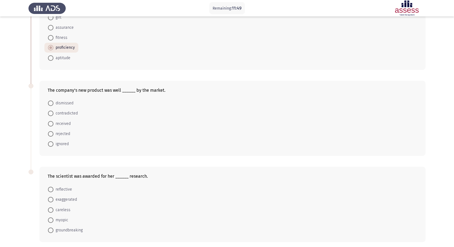
click at [53, 124] on span at bounding box center [50, 123] width 5 height 5
click at [53, 124] on input "received" at bounding box center [50, 123] width 5 height 5
radio input "true"
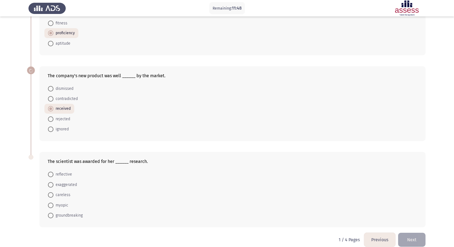
scroll to position [159, 0]
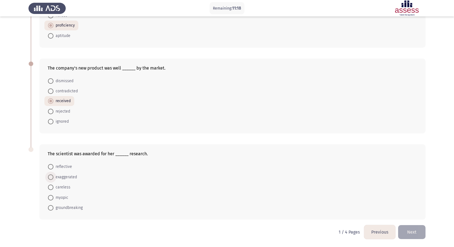
click at [75, 175] on span "exaggerated" at bounding box center [65, 177] width 24 height 7
click at [53, 175] on input "exaggerated" at bounding box center [50, 177] width 5 height 5
radio input "true"
click at [407, 233] on button "Next" at bounding box center [411, 232] width 27 height 14
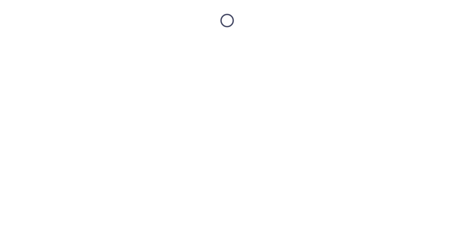
scroll to position [0, 0]
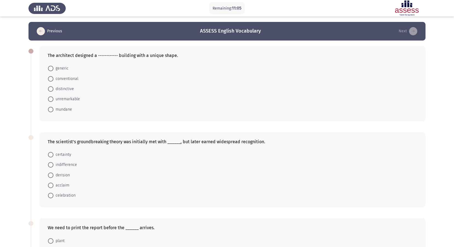
click at [65, 67] on span "generic" at bounding box center [60, 68] width 15 height 7
click at [53, 67] on input "generic" at bounding box center [50, 68] width 5 height 5
radio input "true"
click at [60, 174] on span "derision" at bounding box center [61, 175] width 16 height 7
click at [53, 174] on input "derision" at bounding box center [50, 174] width 5 height 5
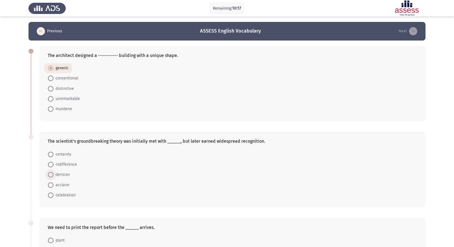
radio input "true"
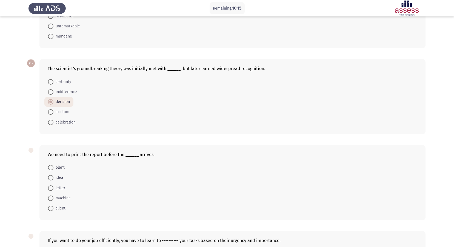
scroll to position [82, 0]
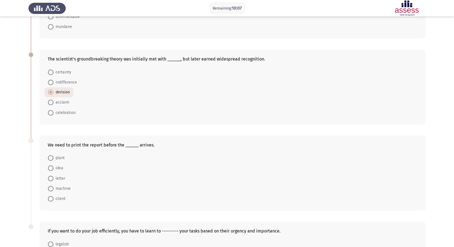
click at [54, 201] on span "client" at bounding box center [59, 199] width 12 height 7
click at [53, 201] on input "client" at bounding box center [50, 198] width 5 height 5
radio input "true"
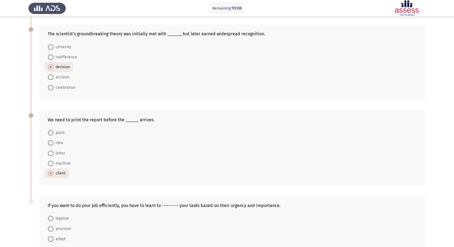
scroll to position [159, 0]
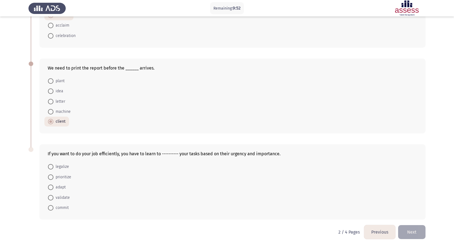
click at [57, 176] on span "prioritize" at bounding box center [62, 177] width 18 height 7
click at [53, 176] on input "prioritize" at bounding box center [50, 177] width 5 height 5
radio input "true"
click at [424, 231] on button "Next" at bounding box center [411, 232] width 27 height 14
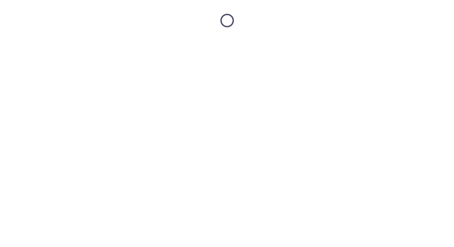
scroll to position [0, 0]
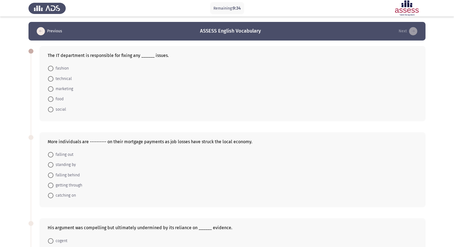
click at [59, 81] on span "technical" at bounding box center [62, 79] width 18 height 7
click at [53, 81] on input "technical" at bounding box center [50, 78] width 5 height 5
radio input "true"
click at [69, 175] on span "falling behind" at bounding box center [66, 175] width 26 height 7
click at [53, 175] on input "falling behind" at bounding box center [50, 174] width 5 height 5
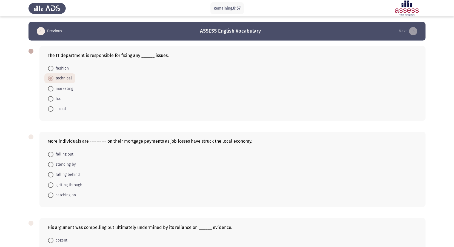
radio input "true"
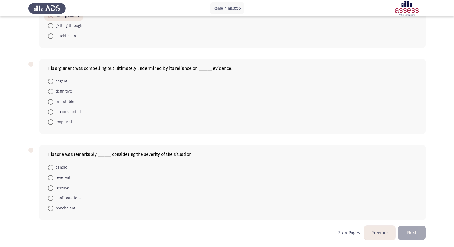
scroll to position [160, 0]
click at [64, 89] on span "definitive" at bounding box center [62, 91] width 19 height 7
click at [53, 89] on input "definitive" at bounding box center [50, 90] width 5 height 5
radio input "true"
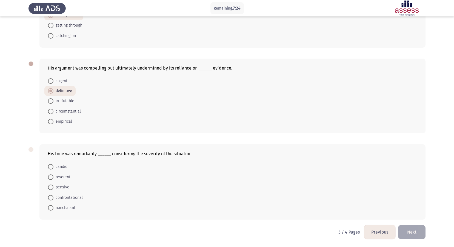
click at [73, 198] on span "confrontational" at bounding box center [67, 198] width 29 height 7
click at [53, 198] on input "confrontational" at bounding box center [50, 197] width 5 height 5
radio input "true"
click at [415, 231] on button "Next" at bounding box center [411, 232] width 27 height 14
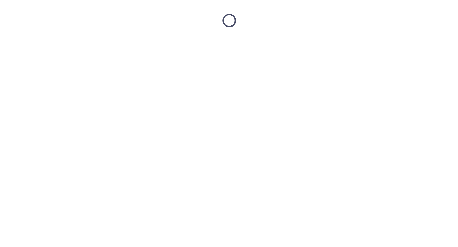
scroll to position [0, 0]
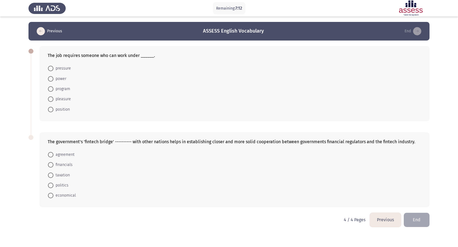
click at [67, 69] on span "pressure" at bounding box center [62, 68] width 18 height 7
click at [53, 69] on input "pressure" at bounding box center [50, 68] width 5 height 5
radio input "true"
click at [66, 155] on span "agreement" at bounding box center [63, 154] width 21 height 7
click at [53, 155] on input "agreement" at bounding box center [50, 154] width 5 height 5
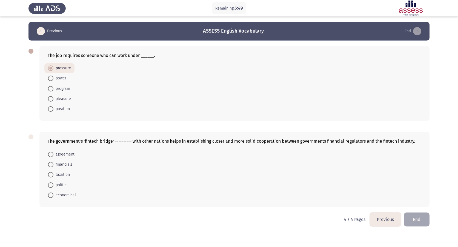
radio input "true"
click at [422, 219] on button "End" at bounding box center [417, 219] width 26 height 14
